Goal: Task Accomplishment & Management: Manage account settings

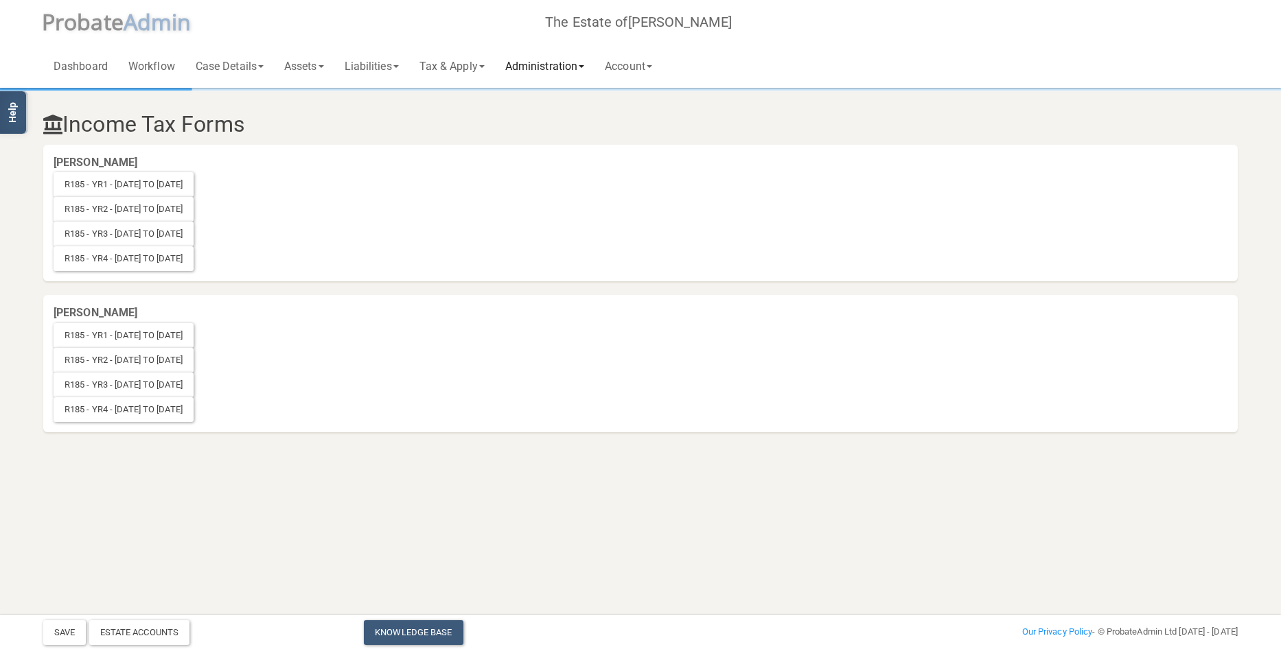
click at [562, 65] on link "Administration" at bounding box center [545, 66] width 100 height 44
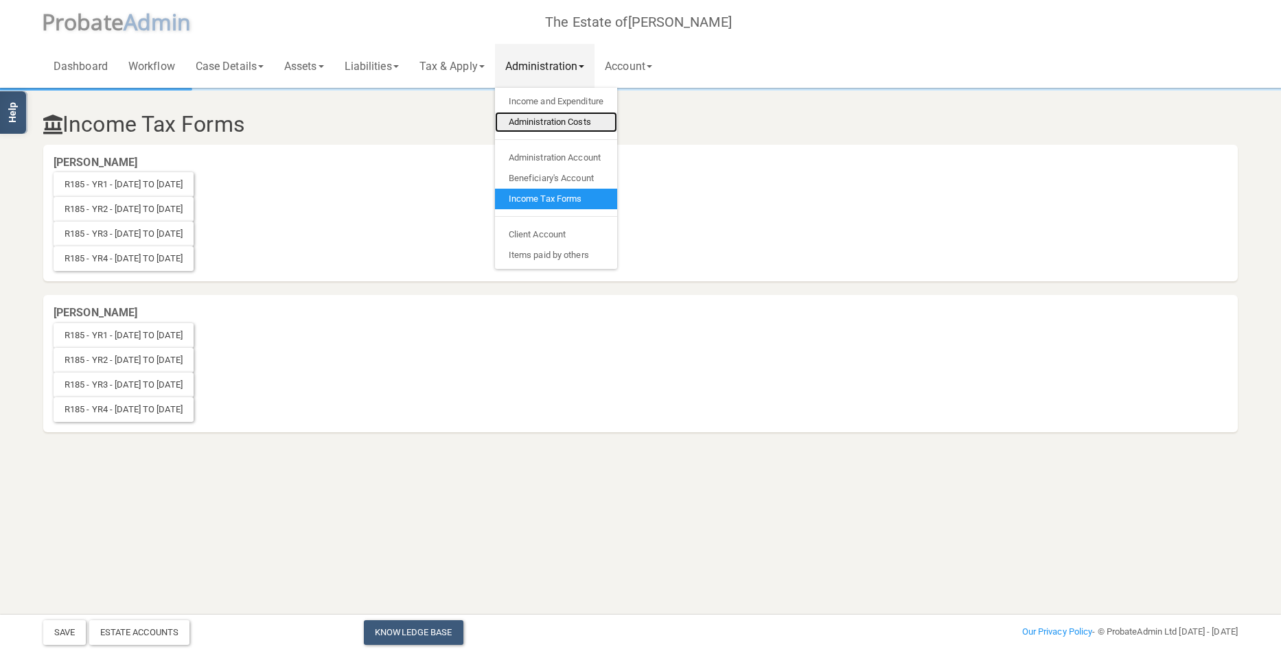
click at [573, 124] on link "Administration Costs" at bounding box center [556, 122] width 122 height 21
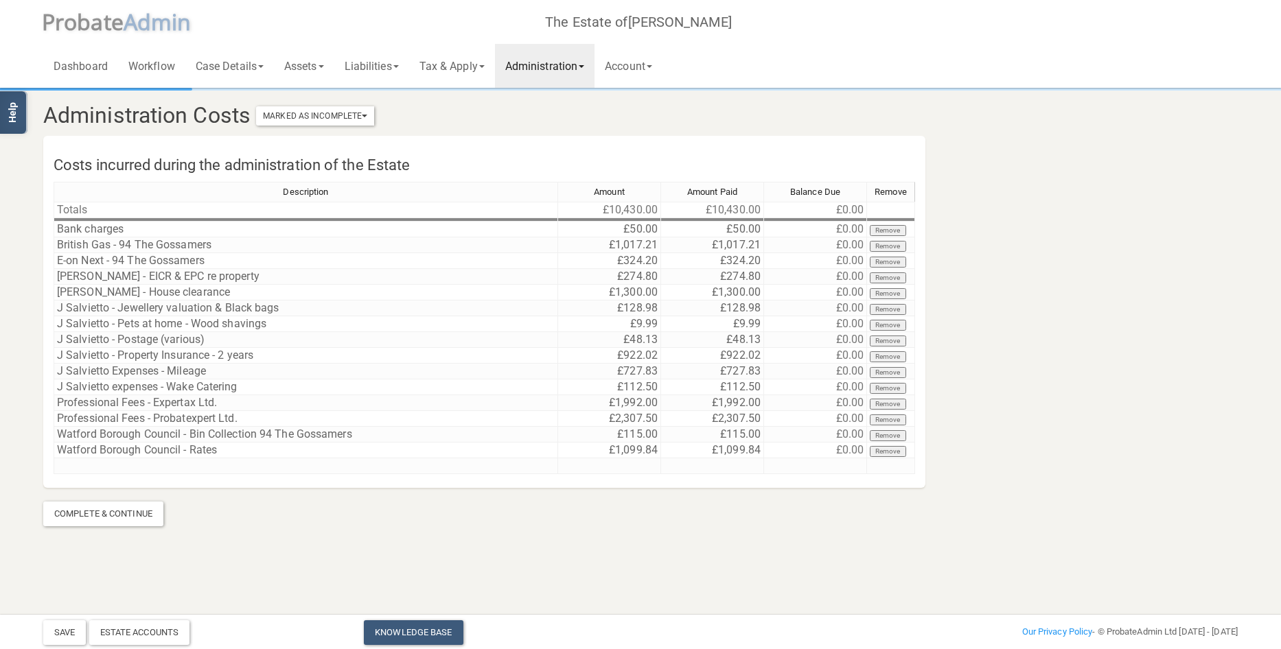
click at [576, 59] on link "Administration" at bounding box center [545, 66] width 100 height 44
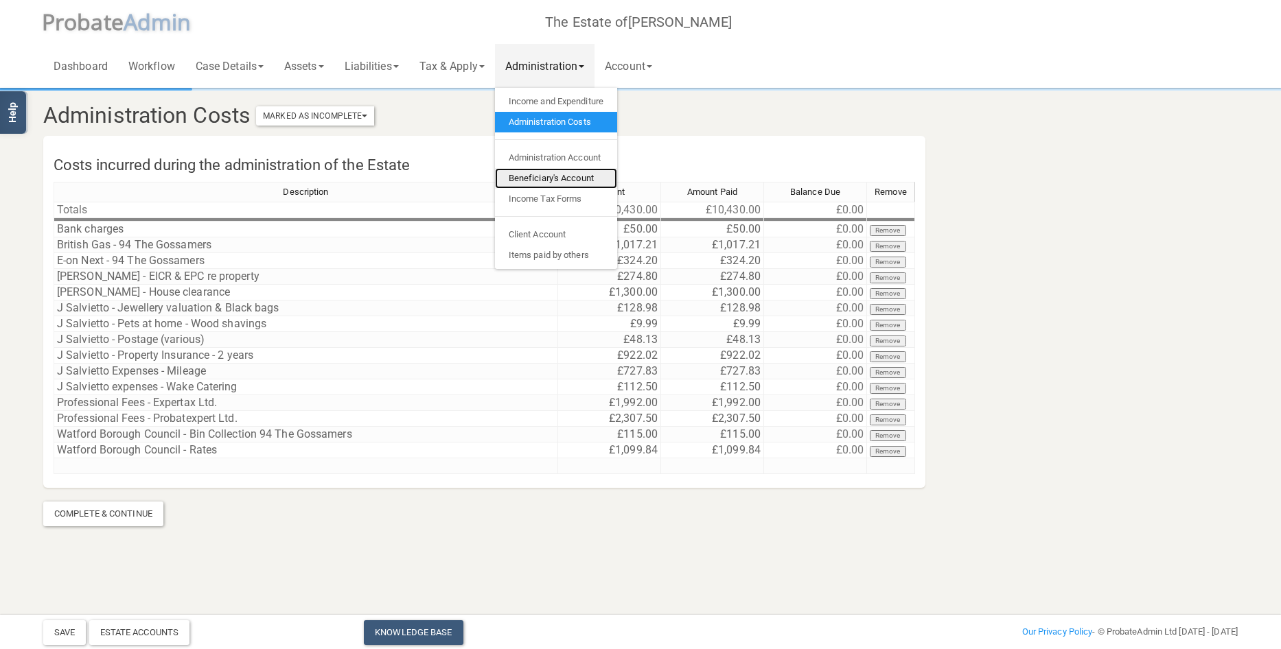
click at [584, 176] on link "Beneficiary's Account" at bounding box center [556, 178] width 122 height 21
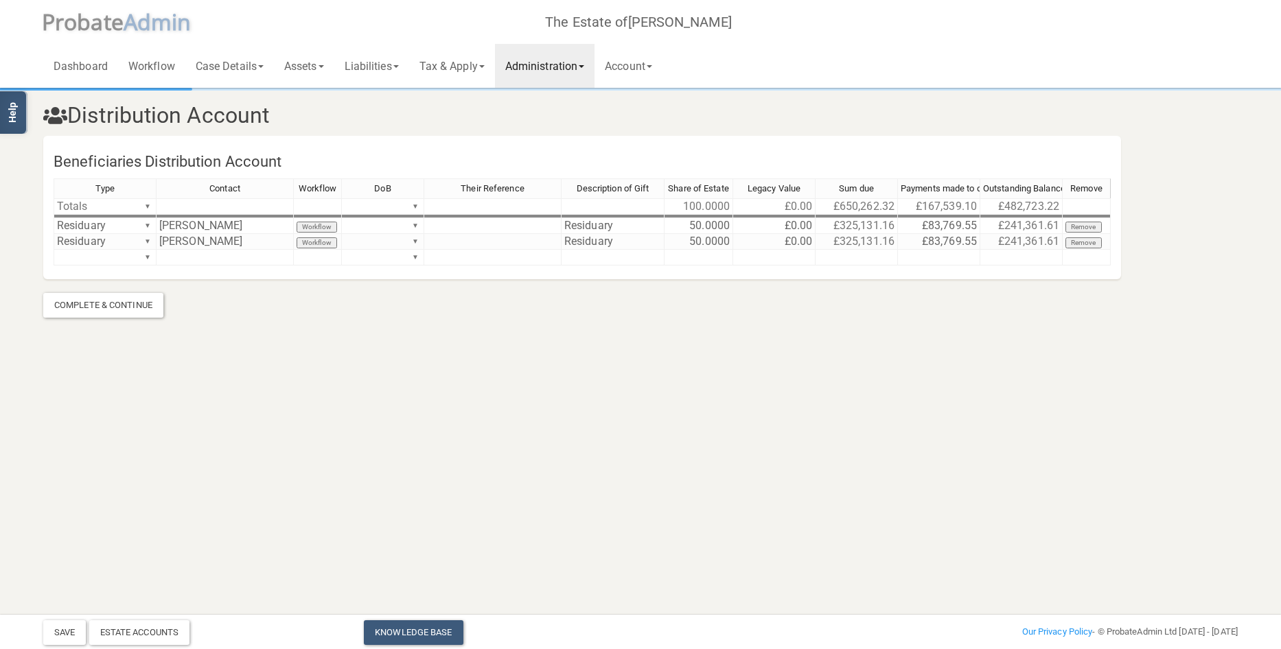
click at [568, 69] on link "Administration" at bounding box center [545, 66] width 100 height 44
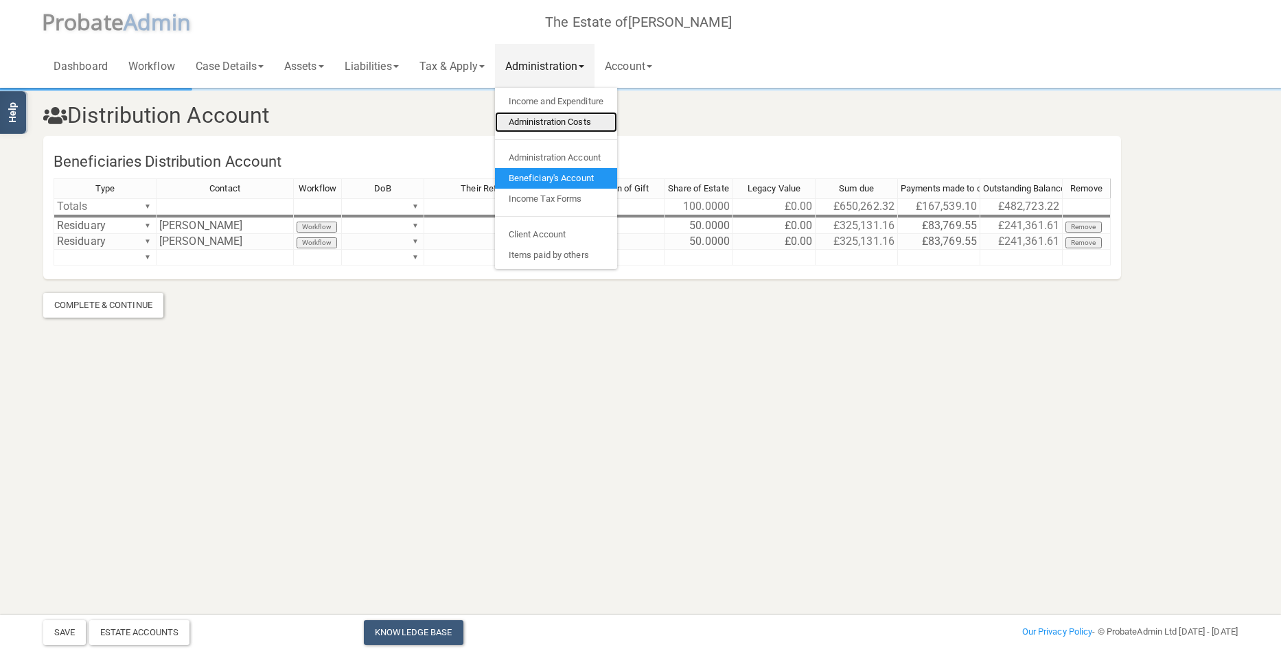
click at [558, 118] on link "Administration Costs" at bounding box center [556, 122] width 122 height 21
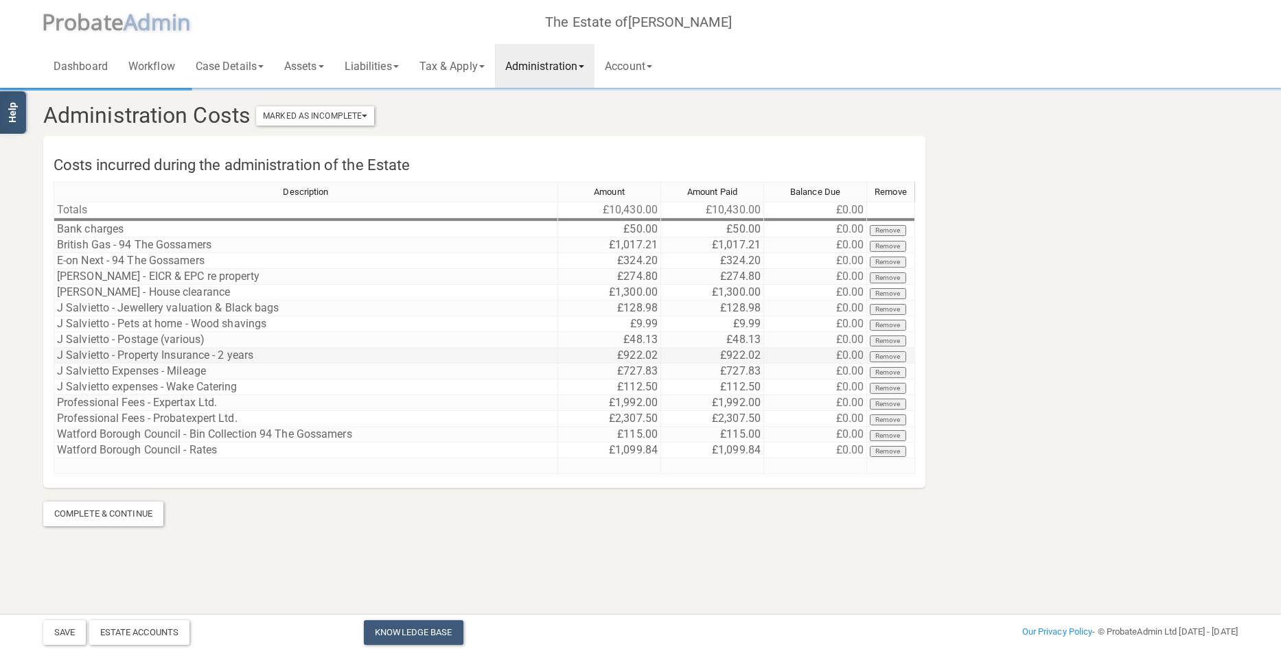
click at [614, 358] on td "£922.02" at bounding box center [609, 356] width 103 height 16
drag, startPoint x: 614, startPoint y: 358, endPoint x: 529, endPoint y: 350, distance: 85.5
click at [529, 350] on div "Description Amount Amount Paid Balance Due Remove Totals £10,430.00 £10,430.00 …" at bounding box center [485, 334] width 862 height 305
type textarea "591.08"
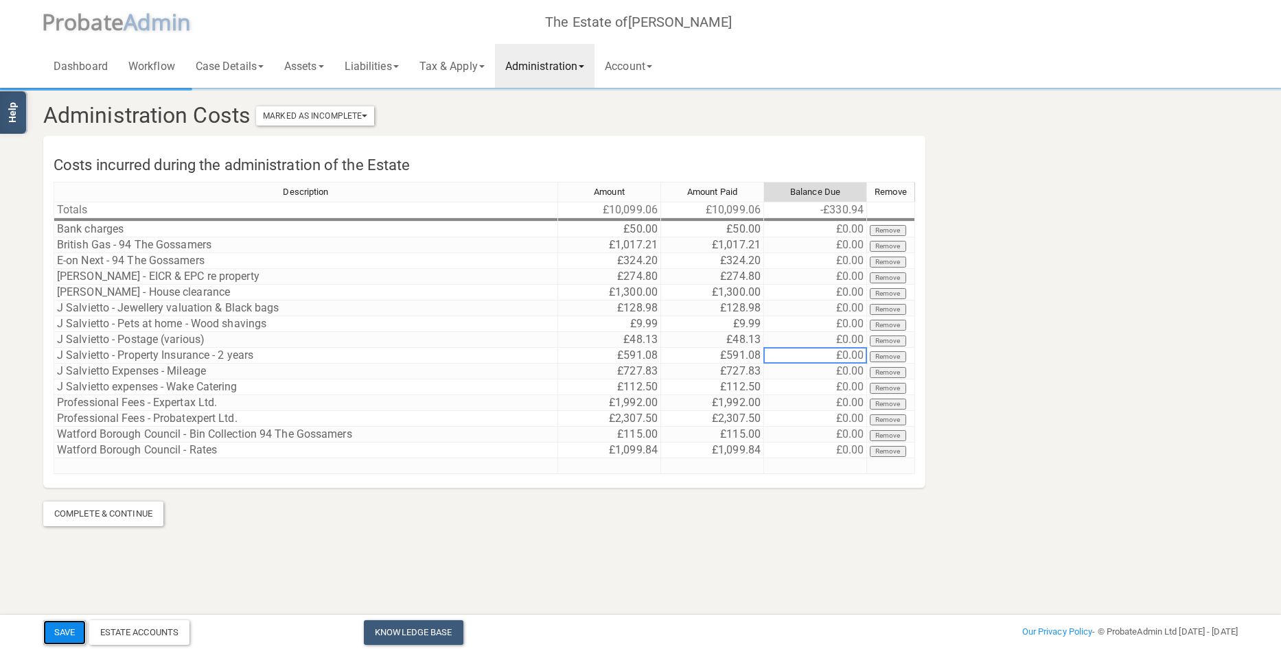
click at [62, 628] on button "Save" at bounding box center [64, 633] width 43 height 25
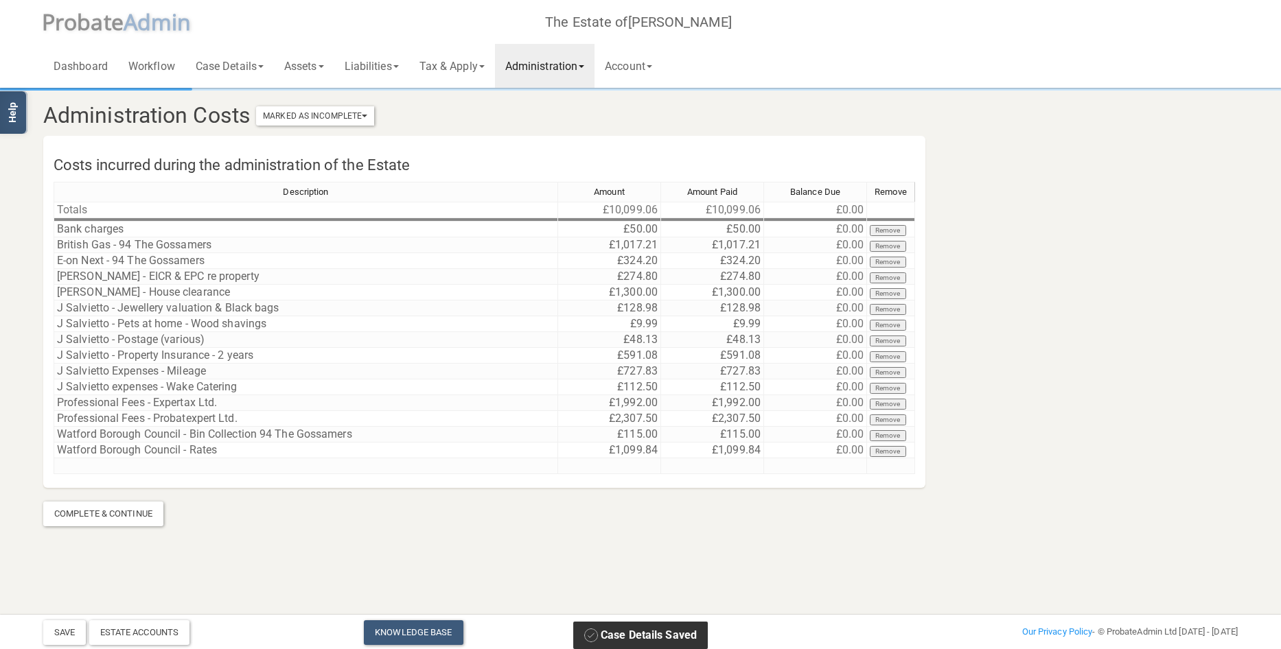
click at [574, 69] on link "Administration" at bounding box center [545, 66] width 100 height 44
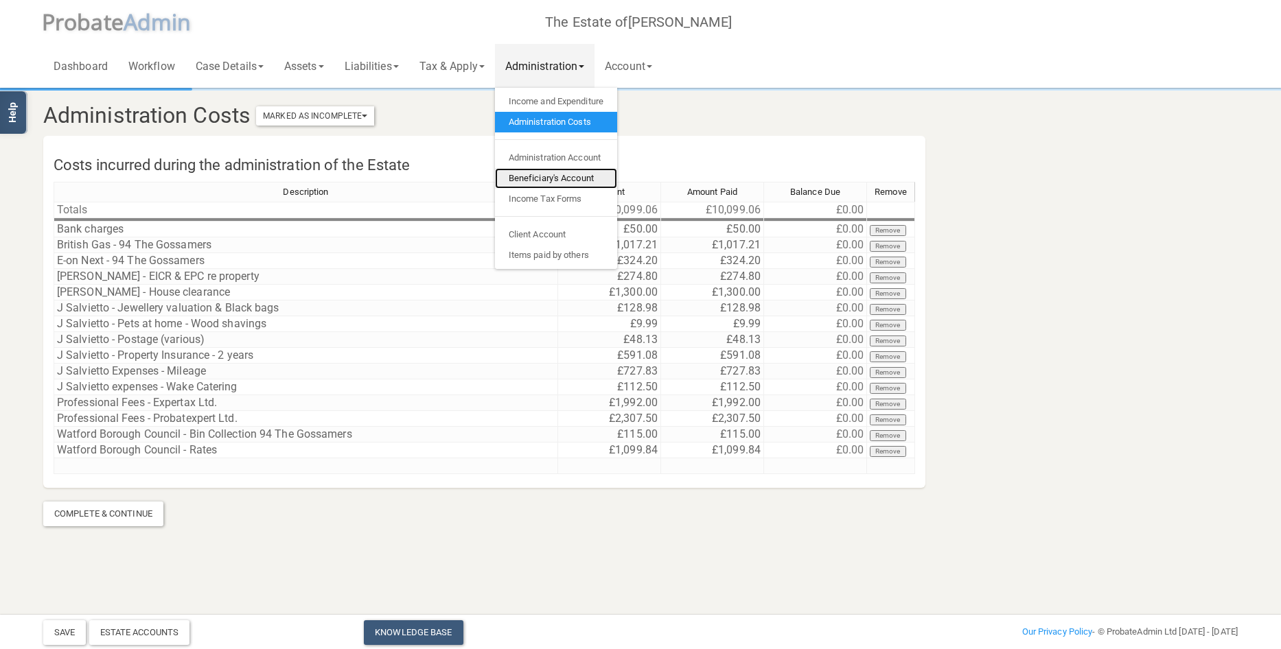
click at [546, 172] on link "Beneficiary's Account" at bounding box center [556, 178] width 122 height 21
